Goal: Transaction & Acquisition: Purchase product/service

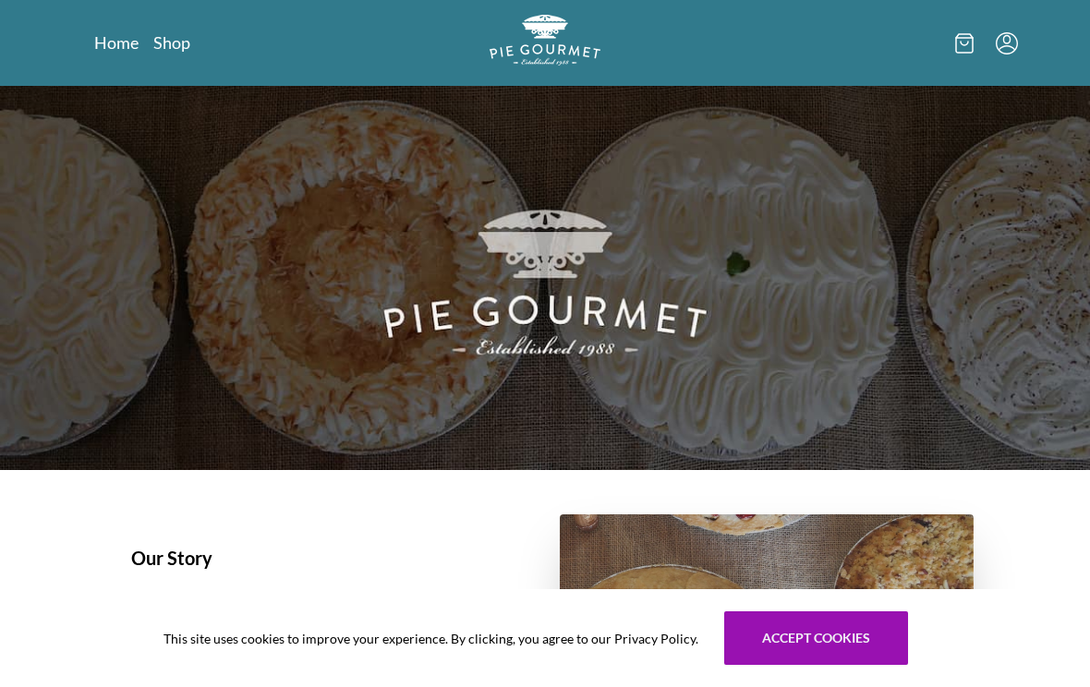
click at [176, 33] on link "Shop" at bounding box center [171, 42] width 37 height 22
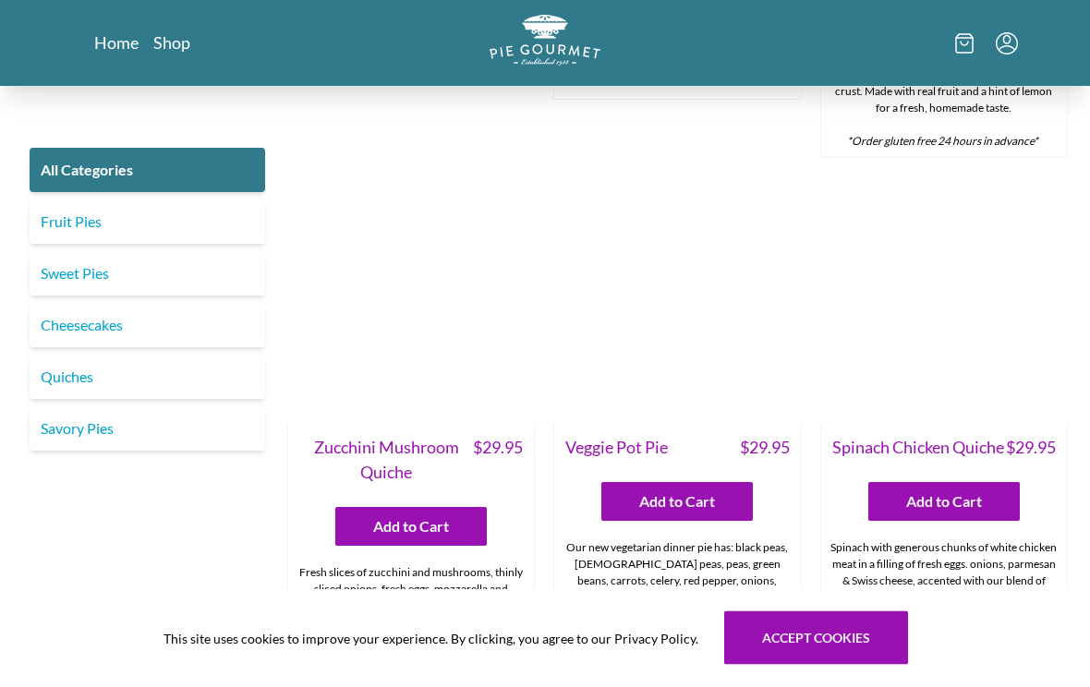
scroll to position [835, 0]
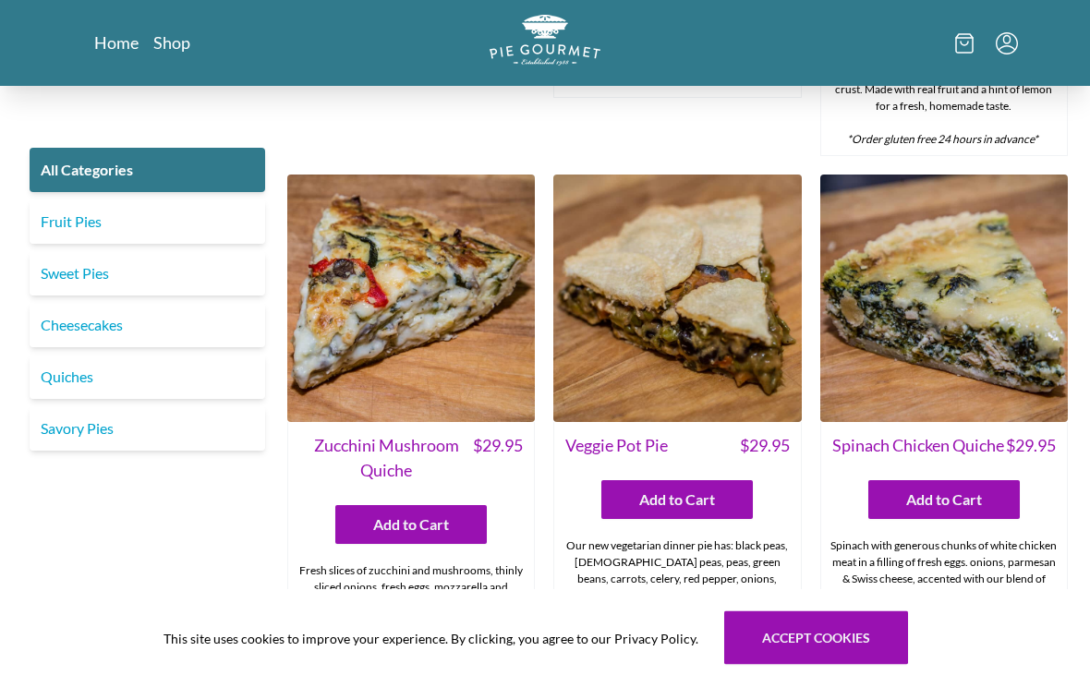
click at [720, 308] on img at bounding box center [677, 300] width 248 height 248
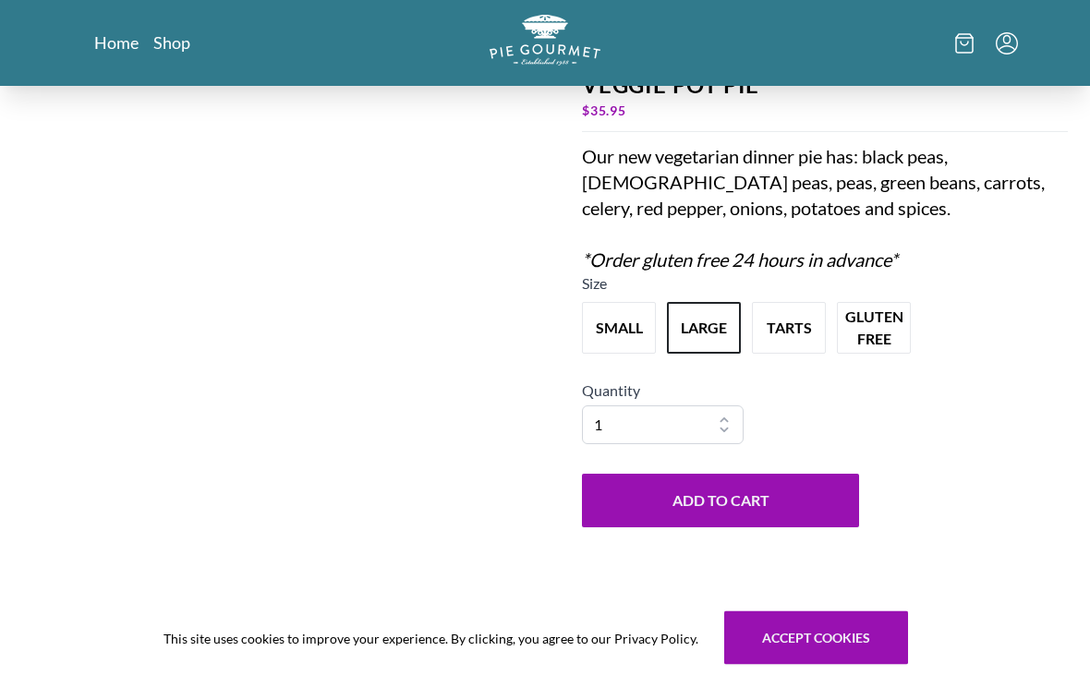
scroll to position [127, 0]
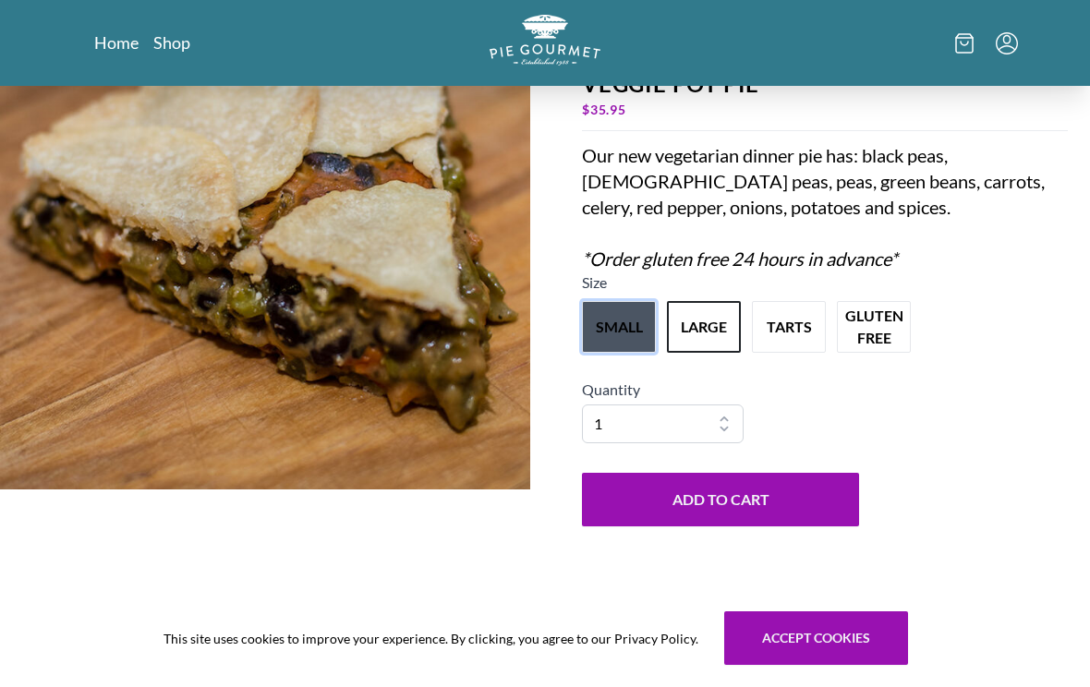
click at [624, 341] on button "small" at bounding box center [619, 327] width 74 height 52
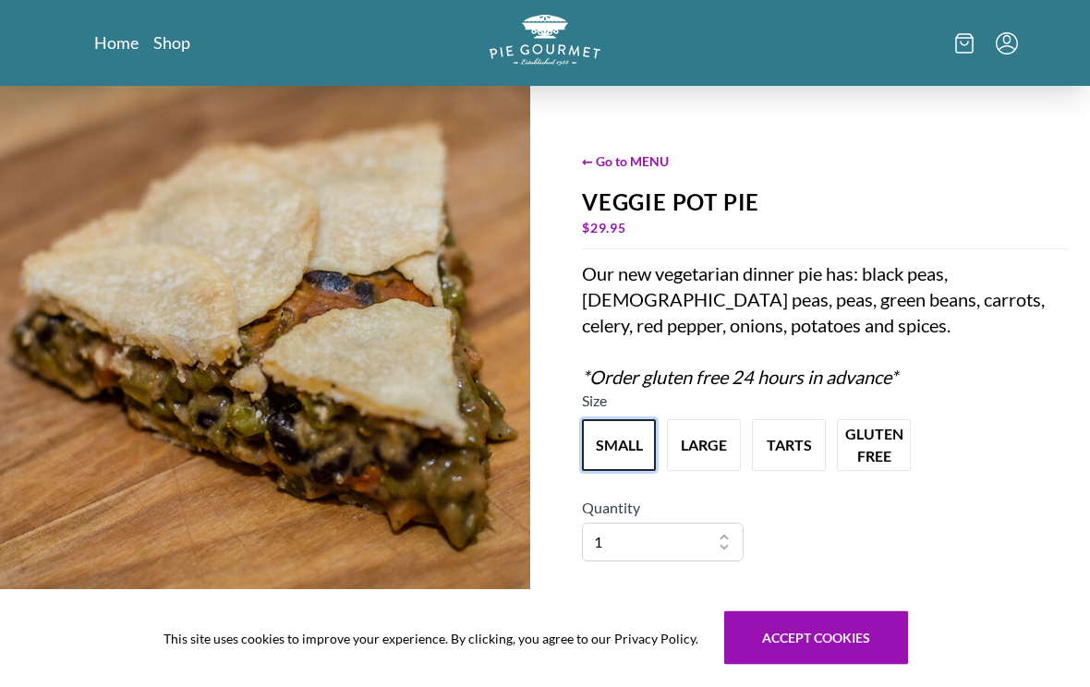
scroll to position [8, 0]
click at [693, 450] on button "large" at bounding box center [704, 445] width 74 height 52
click at [613, 450] on button "small" at bounding box center [619, 445] width 74 height 52
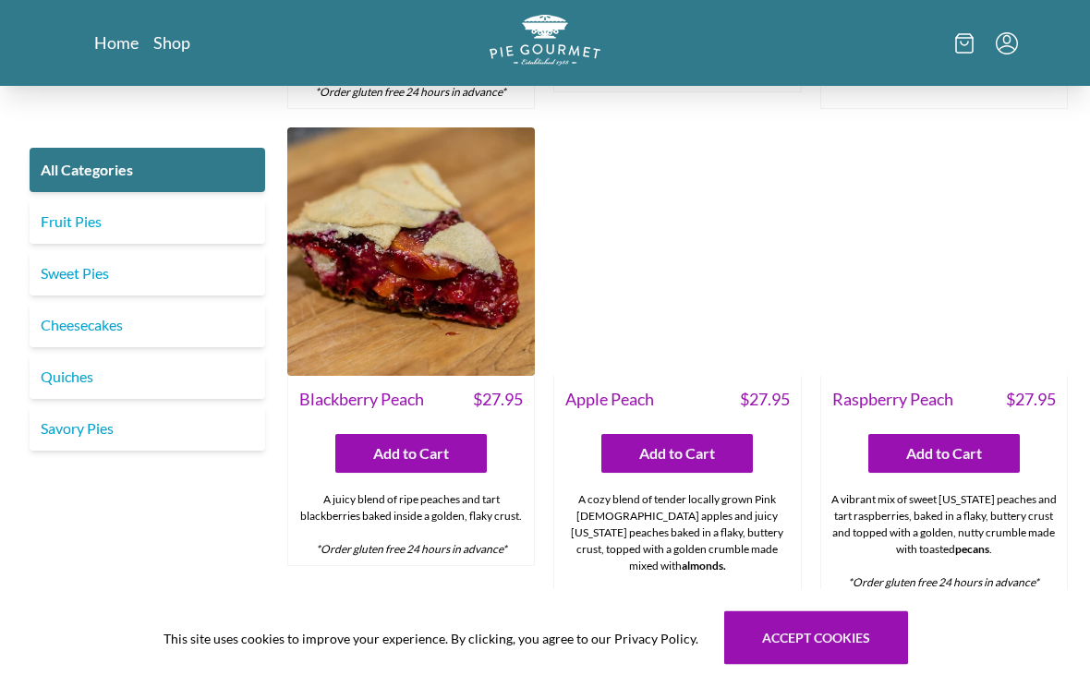
scroll to position [4951, 0]
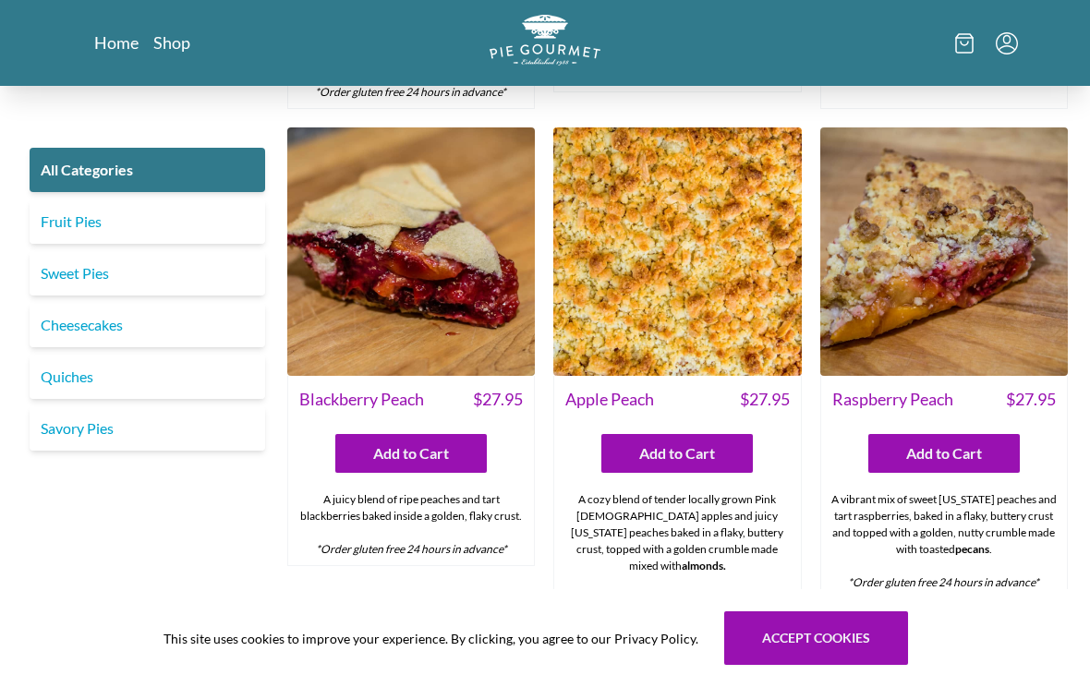
click at [975, 255] on img at bounding box center [944, 251] width 248 height 248
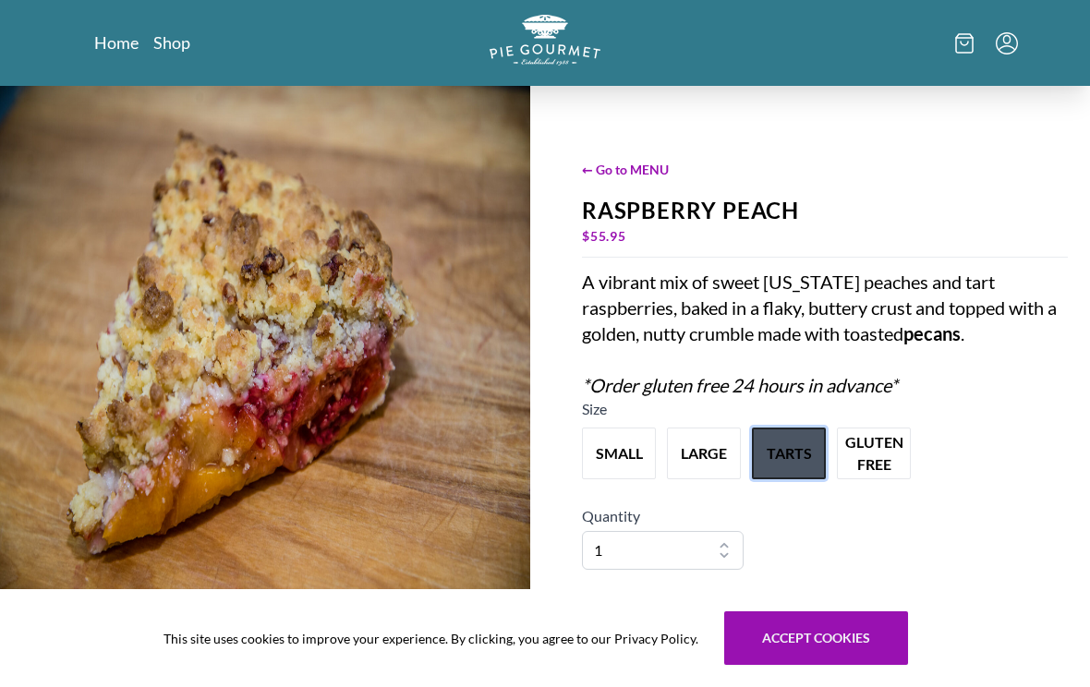
click at [798, 448] on button "tarts" at bounding box center [789, 454] width 74 height 52
click at [704, 459] on button "large" at bounding box center [704, 454] width 74 height 52
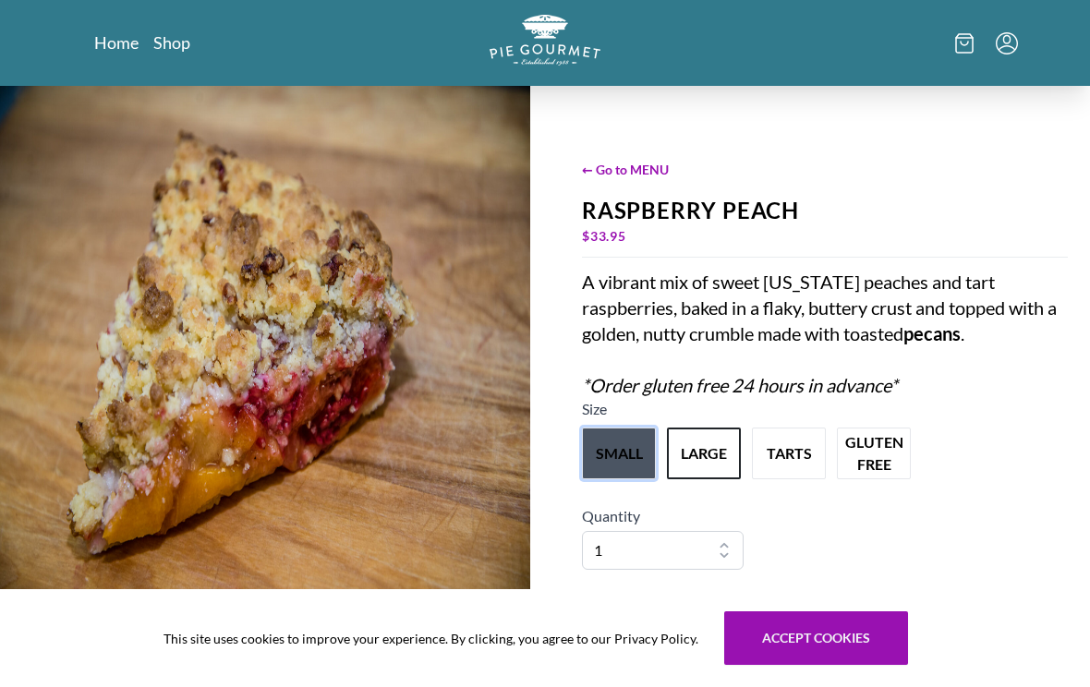
click at [611, 474] on button "small" at bounding box center [619, 454] width 74 height 52
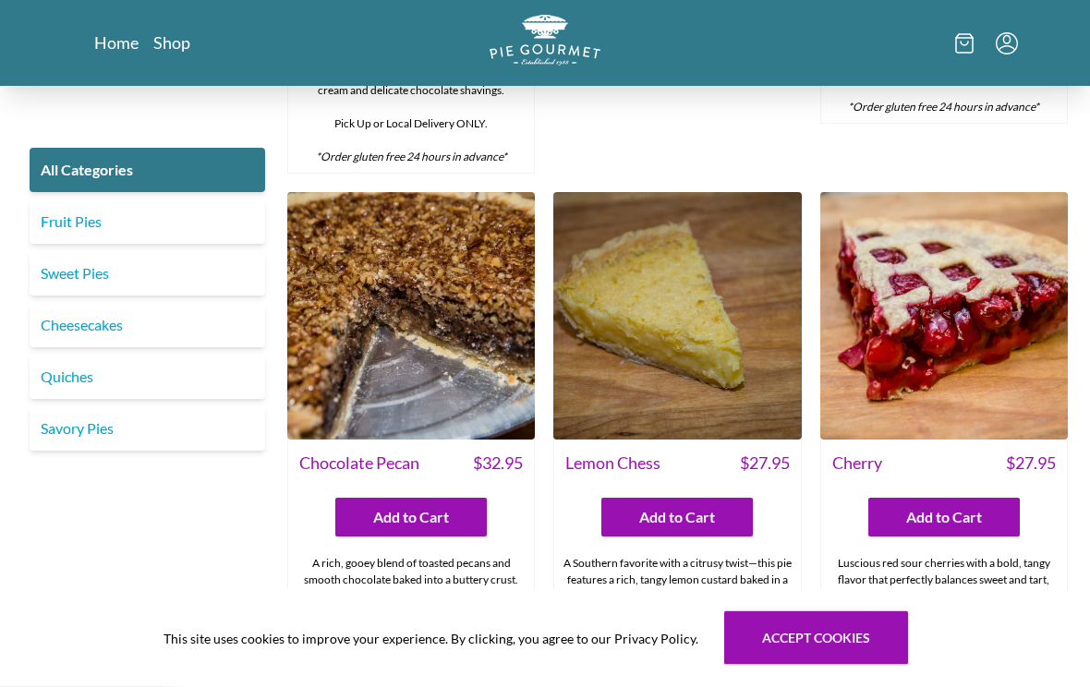
scroll to position [4392, 0]
